Goal: Check status: Check status

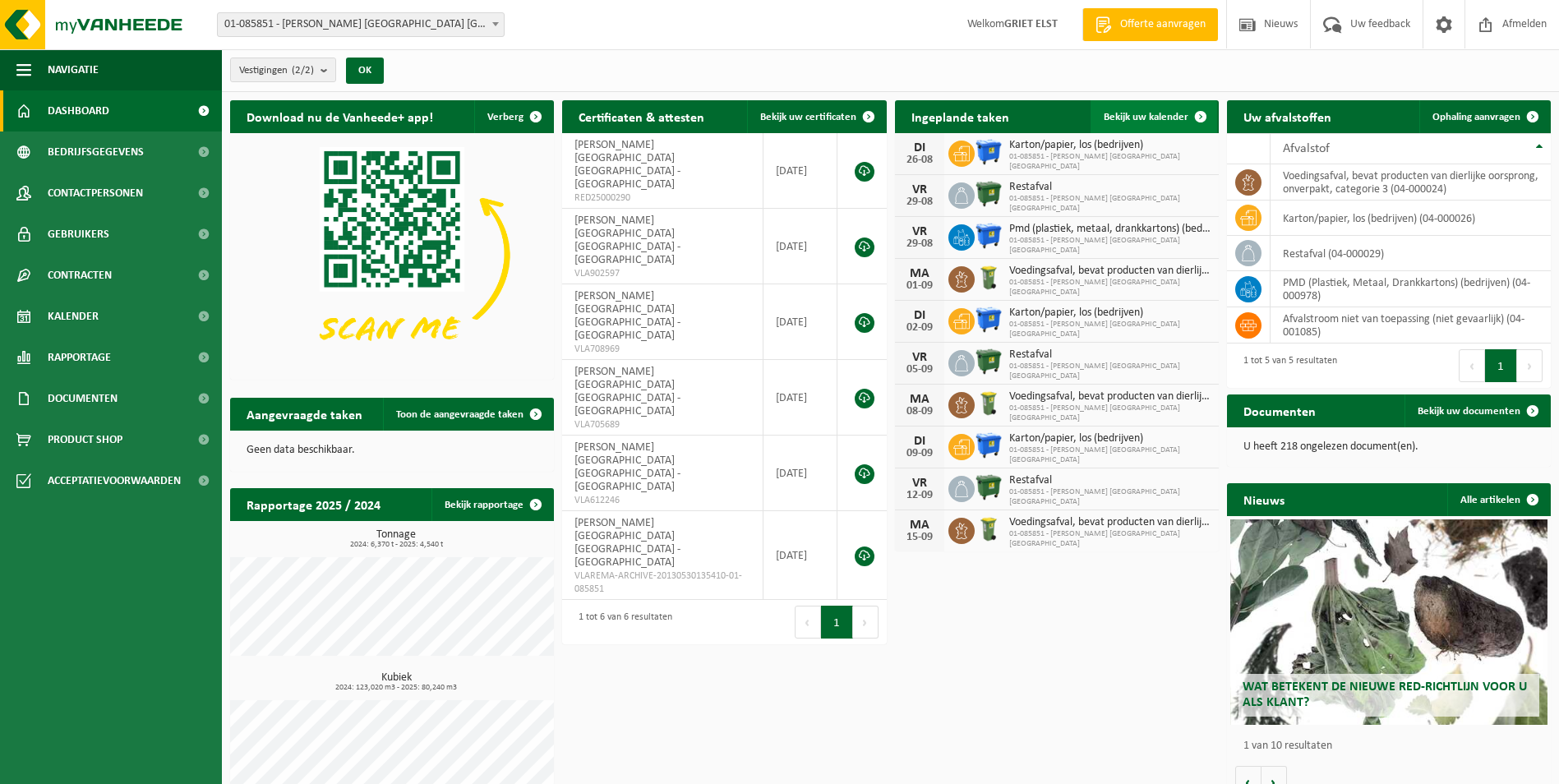
click at [1150, 112] on span "Bekijk uw kalender" at bounding box center [1146, 117] width 85 height 11
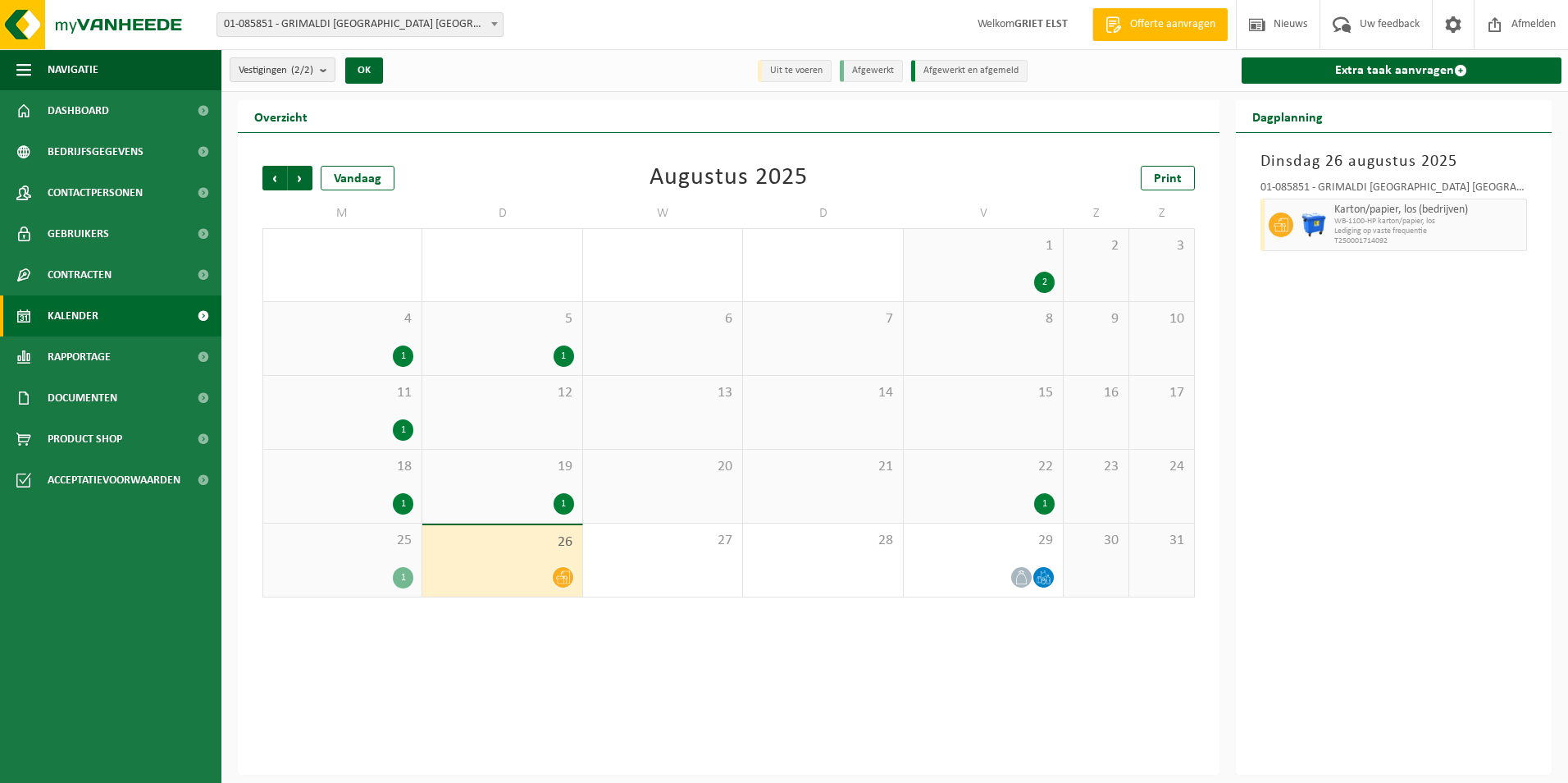
click at [557, 575] on icon at bounding box center [563, 577] width 14 height 14
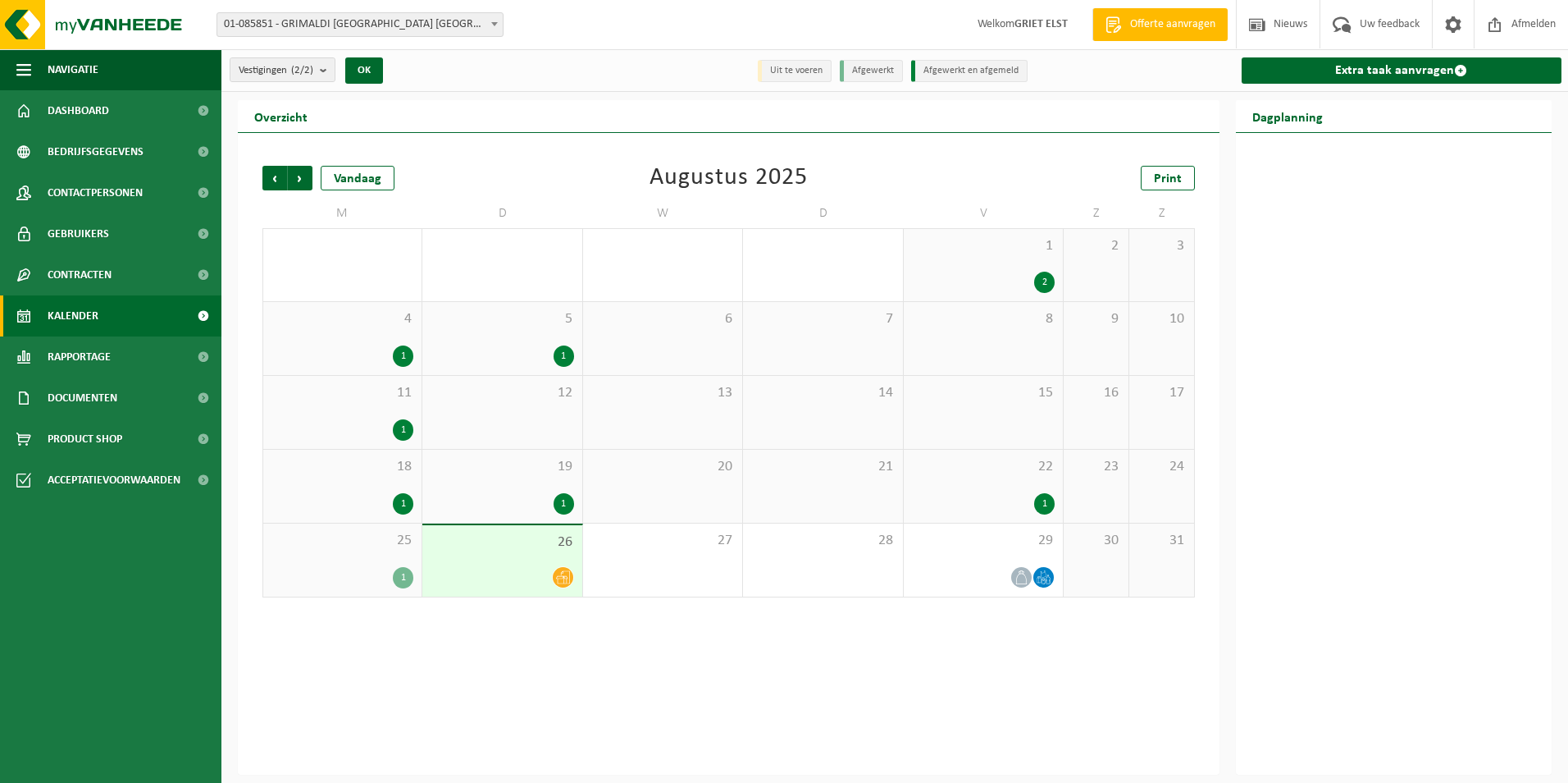
click at [343, 565] on div "25 1" at bounding box center [342, 559] width 158 height 73
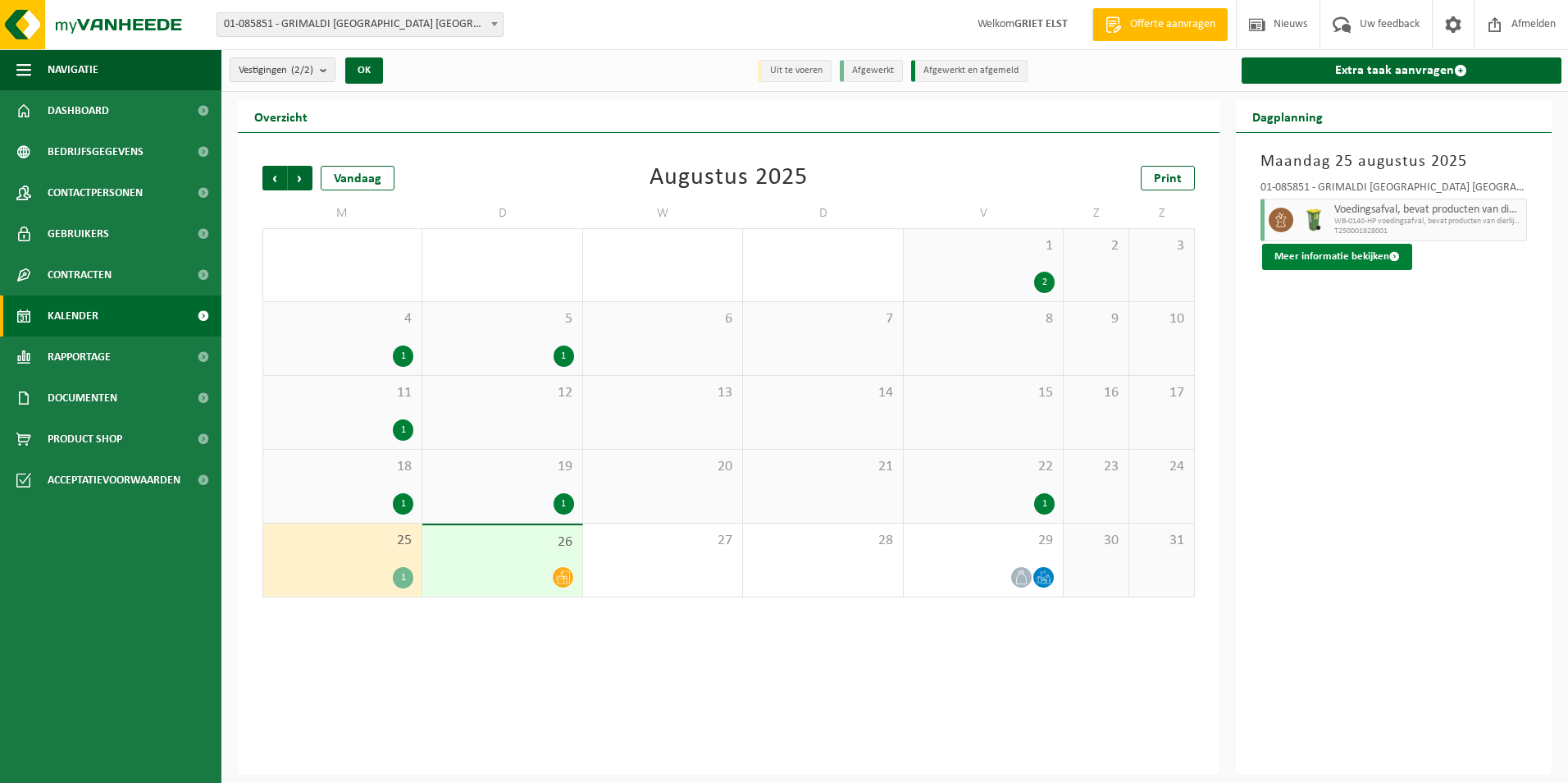
click at [1323, 255] on button "Meer informatie bekijken" at bounding box center [1337, 257] width 150 height 27
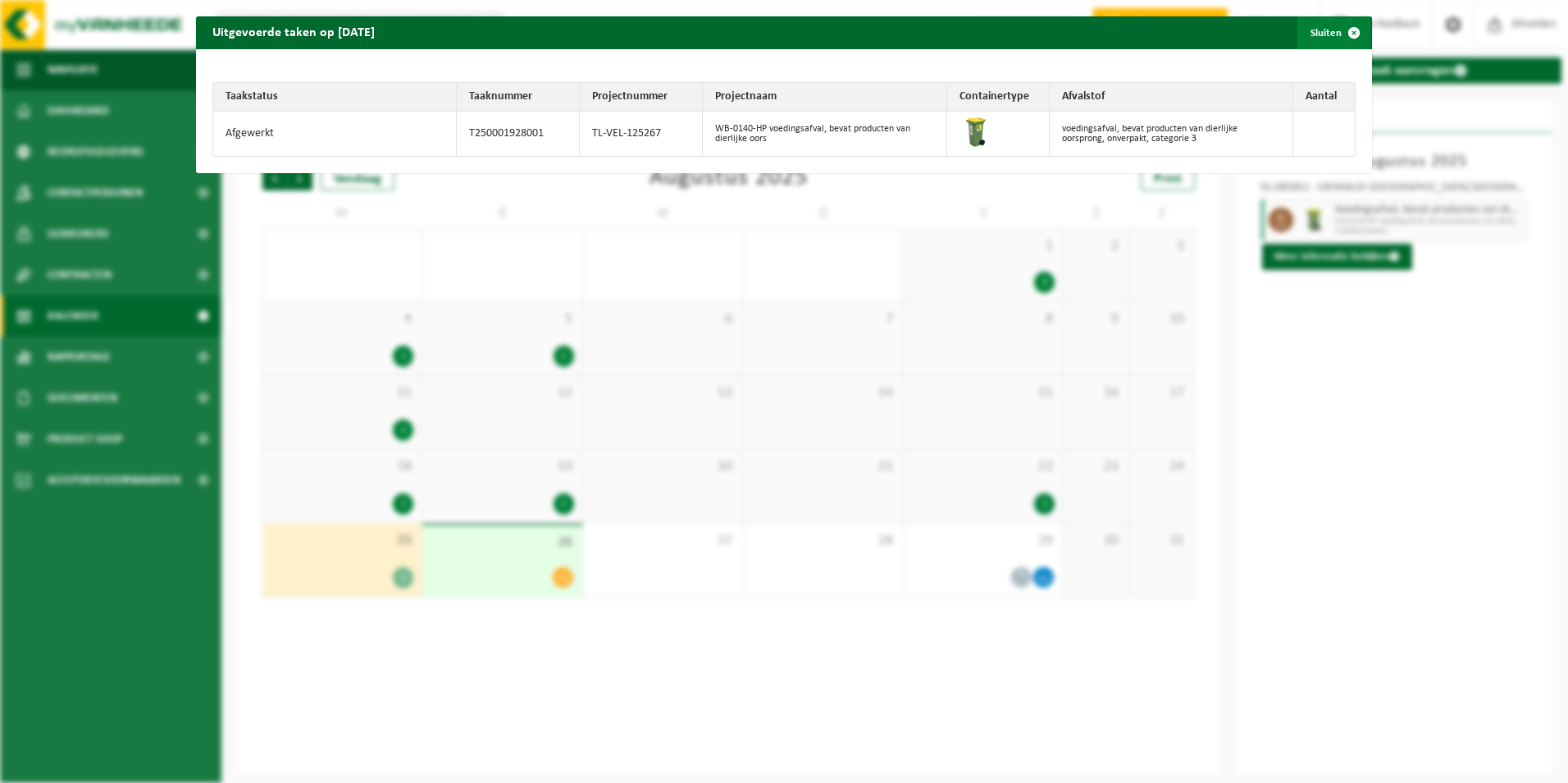
click at [1304, 28] on button "Sluiten" at bounding box center [1333, 33] width 73 height 33
